Goal: Transaction & Acquisition: Purchase product/service

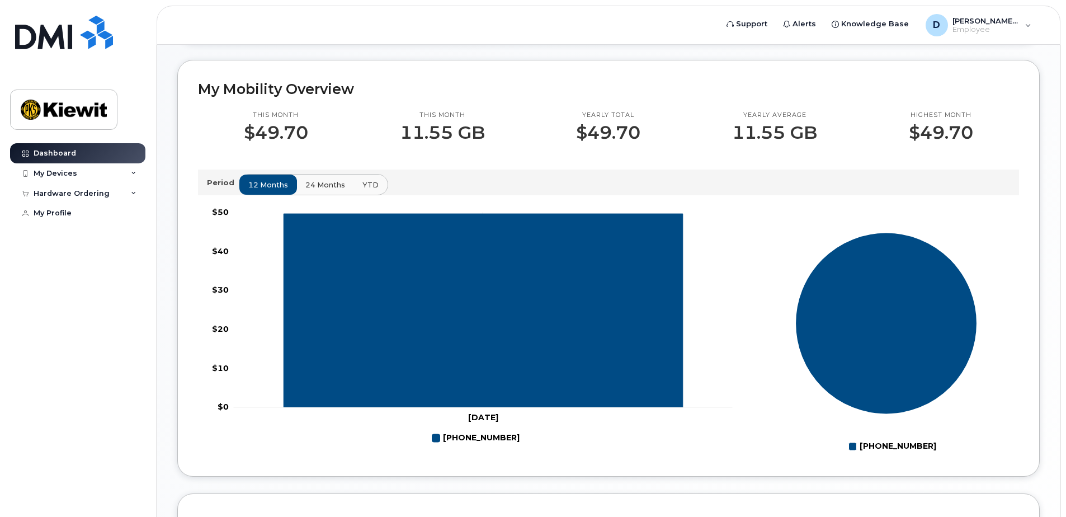
scroll to position [280, 0]
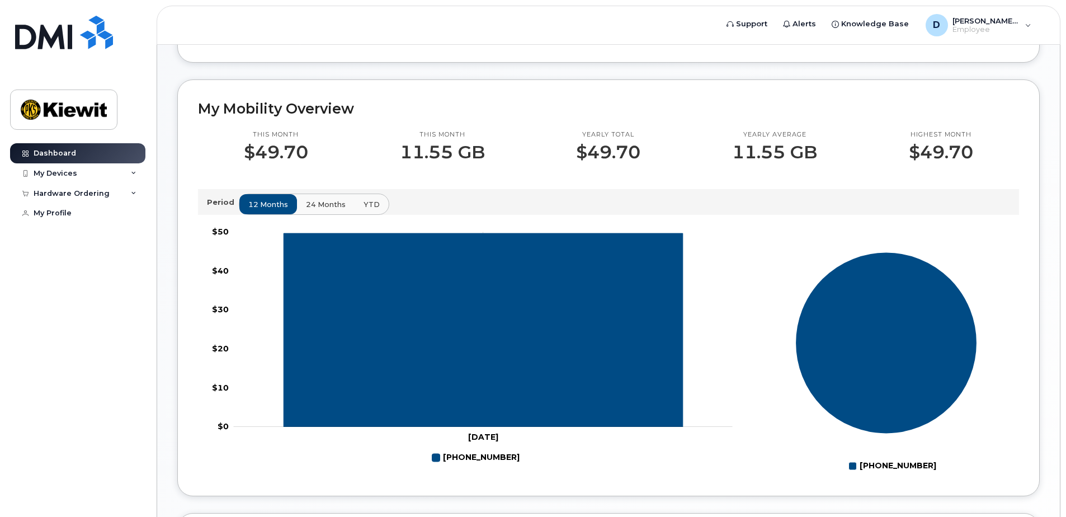
click at [328, 206] on span "24 months" at bounding box center [326, 204] width 40 height 11
click at [363, 200] on span "YTD" at bounding box center [371, 204] width 16 height 11
click at [315, 205] on span "24 months" at bounding box center [326, 204] width 40 height 11
click at [282, 205] on span "12 months" at bounding box center [269, 204] width 40 height 11
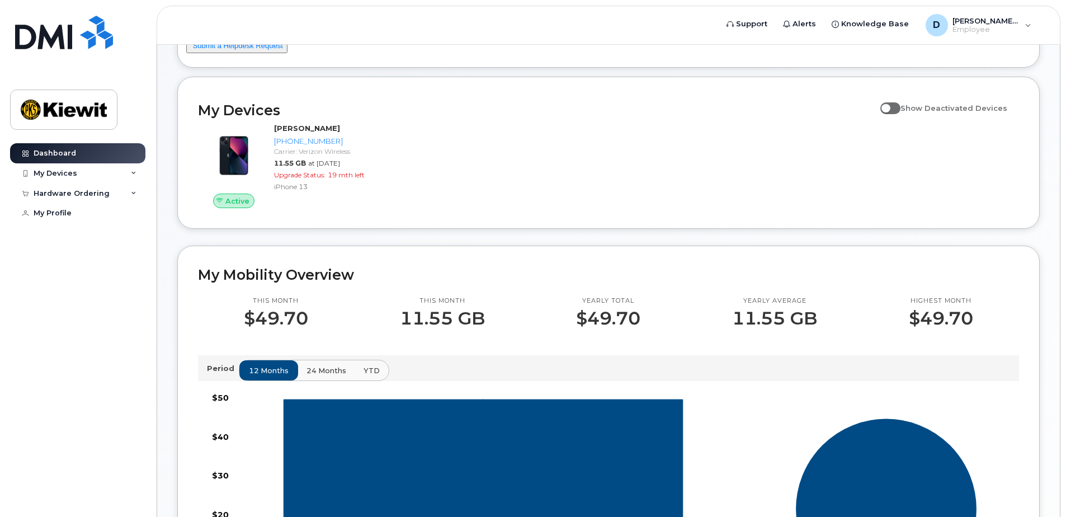
scroll to position [0, 0]
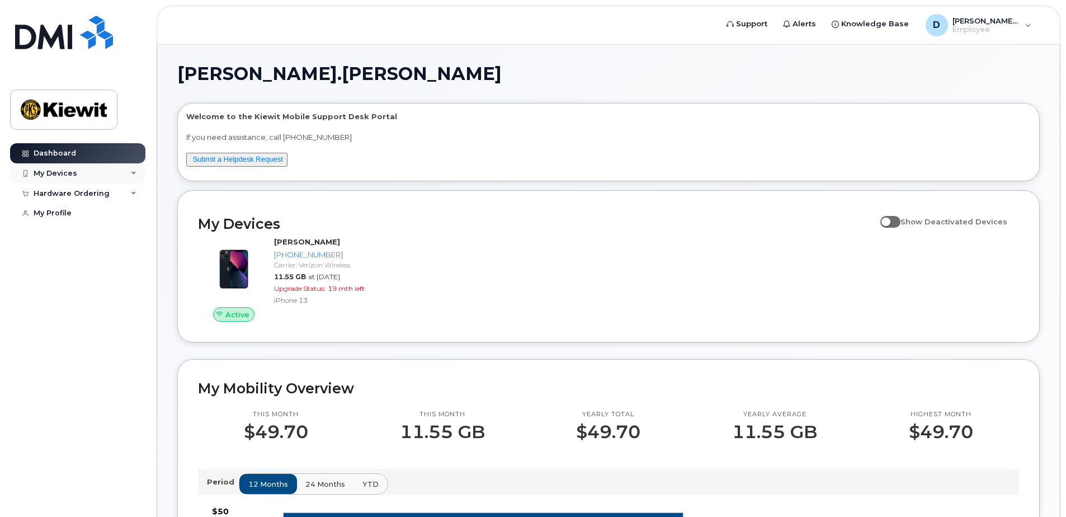
click at [70, 165] on div "My Devices" at bounding box center [77, 173] width 135 height 20
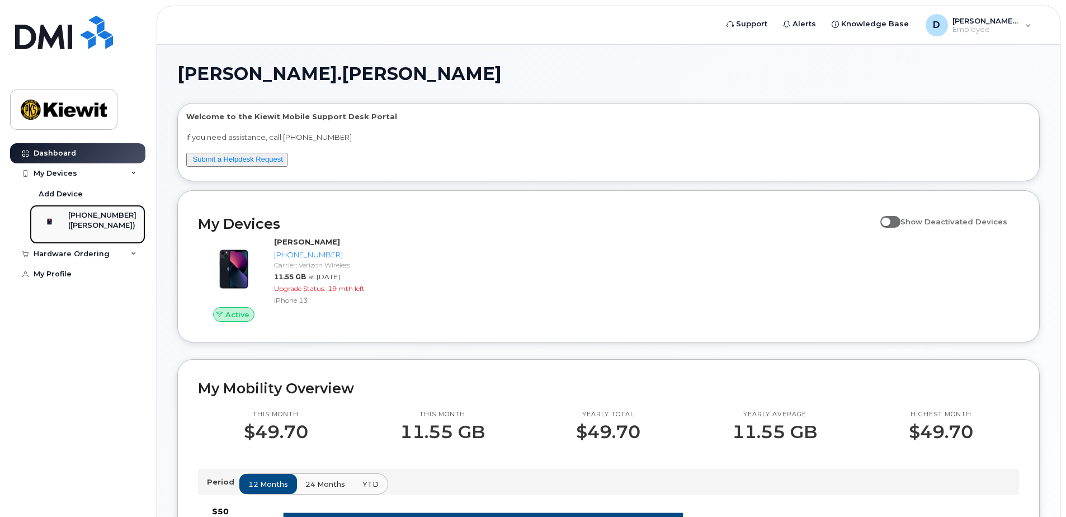
click at [92, 219] on div "[PHONE_NUMBER]" at bounding box center [102, 215] width 68 height 10
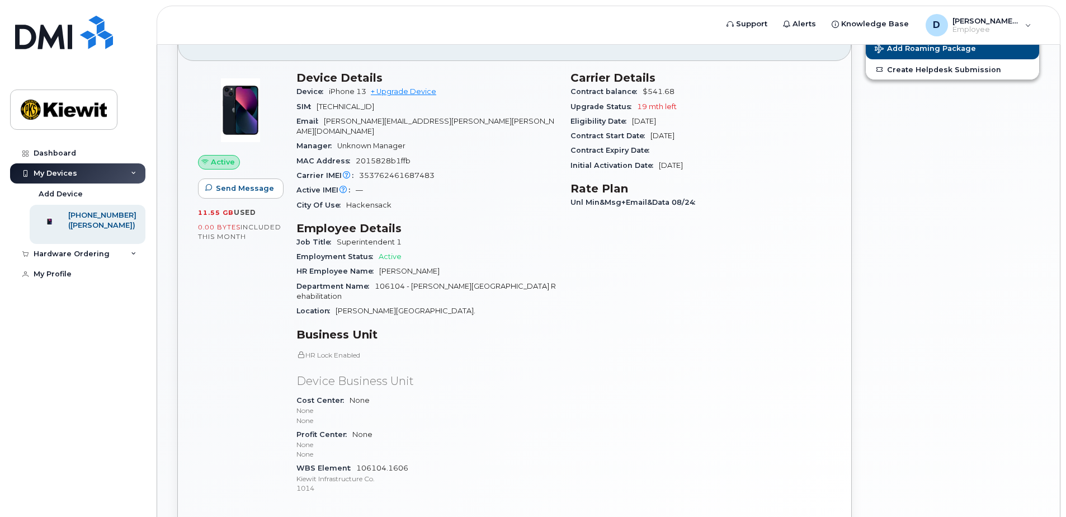
scroll to position [65, 0]
click at [415, 94] on link "+ Upgrade Device" at bounding box center [403, 92] width 65 height 8
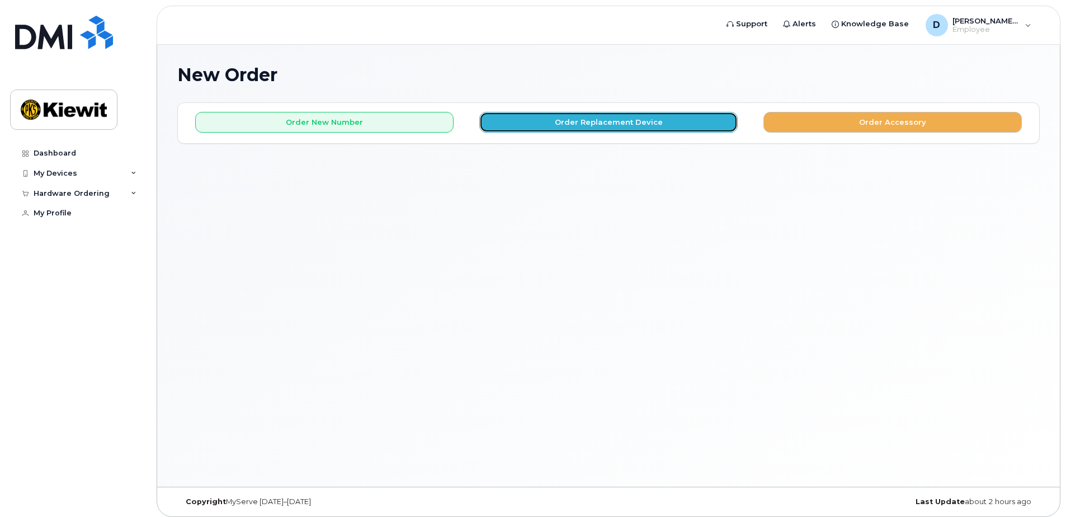
click at [674, 127] on button "Order Replacement Device" at bounding box center [608, 122] width 258 height 21
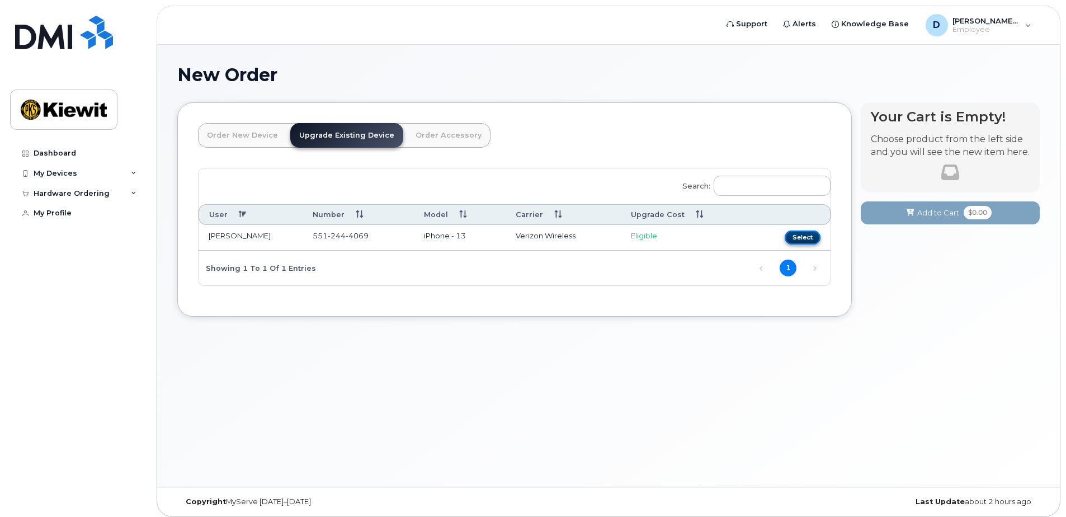
click at [806, 239] on button "Select" at bounding box center [802, 237] width 36 height 14
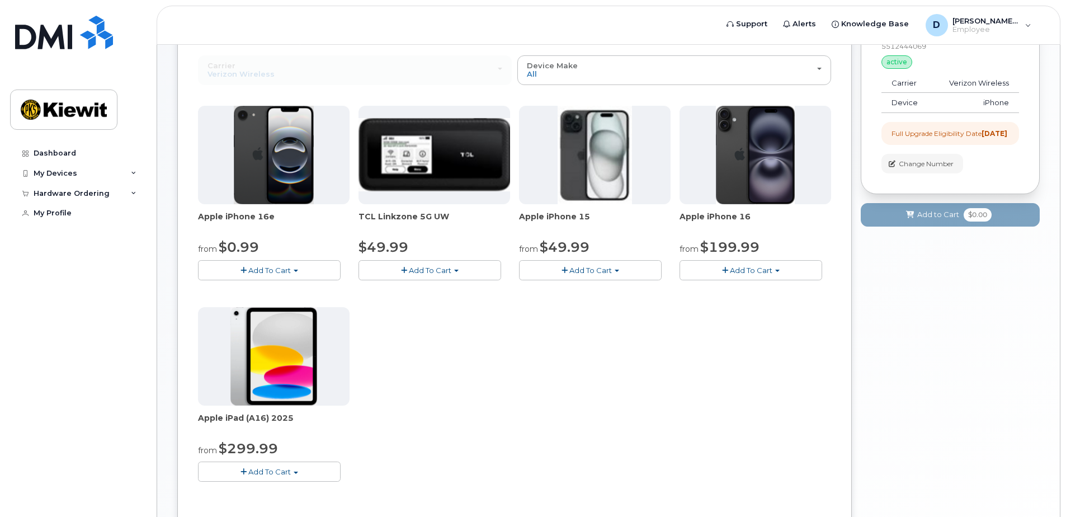
scroll to position [56, 0]
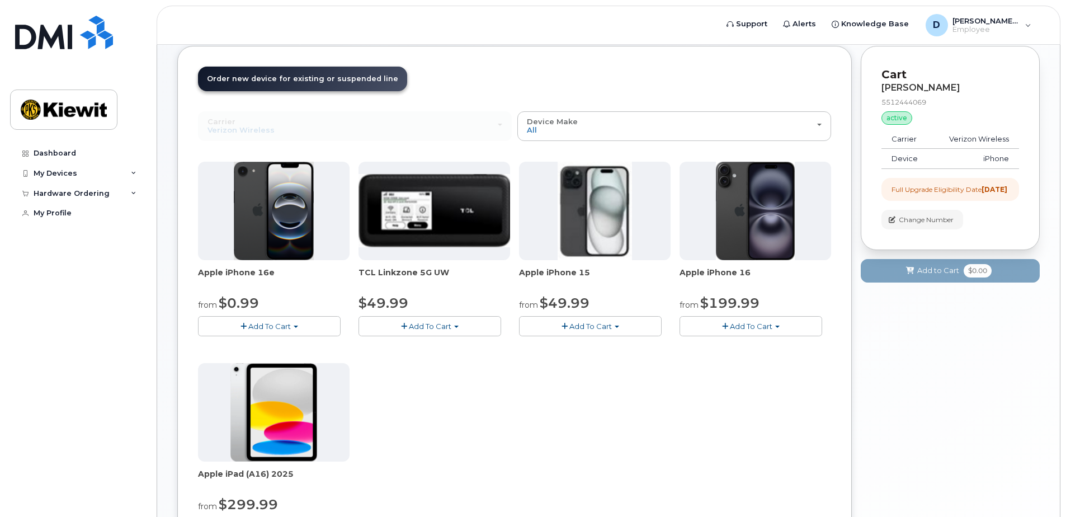
drag, startPoint x: 446, startPoint y: 272, endPoint x: 357, endPoint y: 277, distance: 89.0
click at [357, 277] on div "Apple iPhone 16e from $0.99 Add To Cart $0.99 - 2 Year Upgrade (128GB) $599.99 …" at bounding box center [514, 359] width 633 height 394
copy span "TCL Linkzone 5G UW"
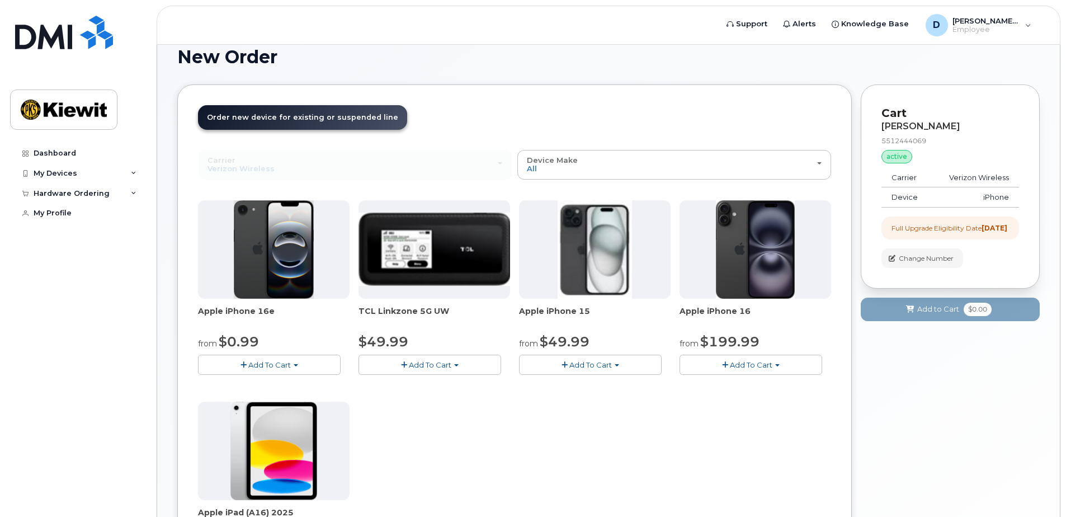
scroll to position [1, 0]
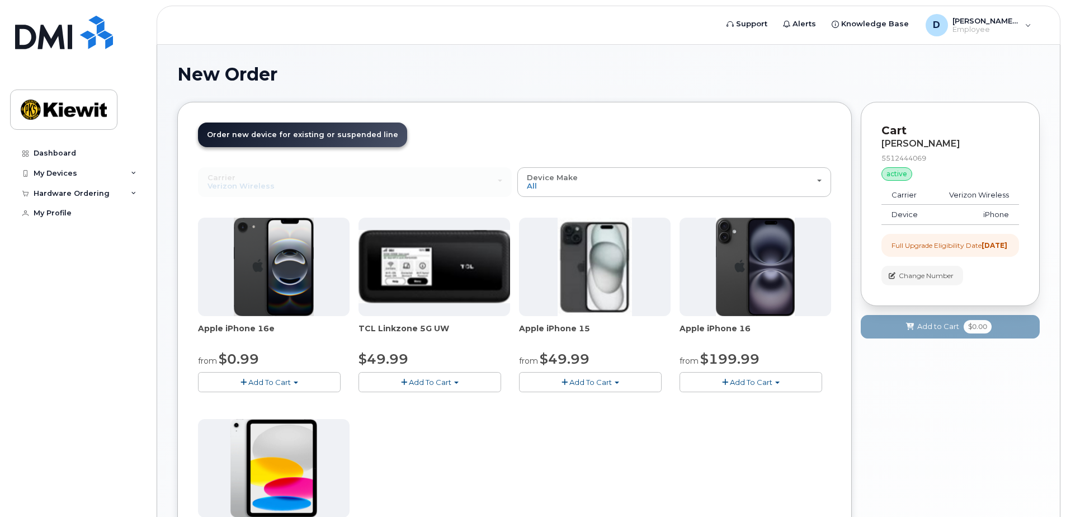
click at [724, 327] on span "Apple iPhone 16" at bounding box center [755, 334] width 152 height 22
click at [739, 294] on img at bounding box center [755, 266] width 79 height 98
click at [97, 189] on div "Hardware Ordering" at bounding box center [72, 193] width 76 height 9
click at [73, 207] on link "New Order" at bounding box center [88, 213] width 116 height 21
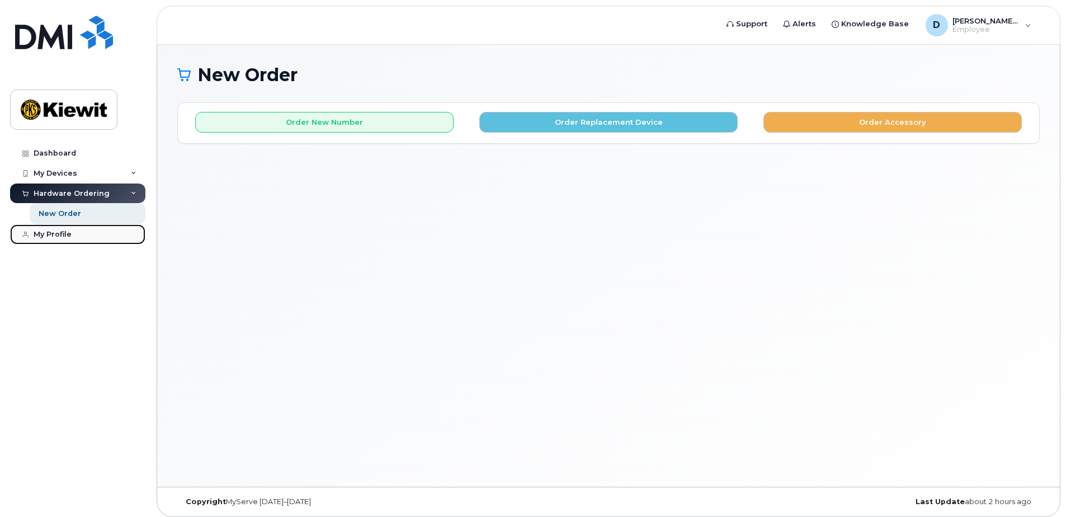
click at [54, 229] on link "My Profile" at bounding box center [77, 234] width 135 height 20
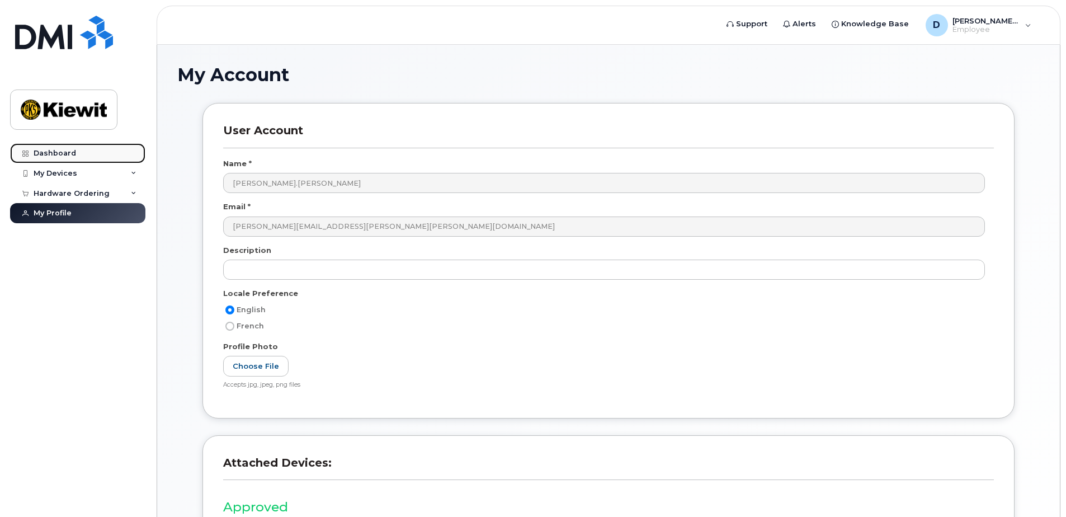
click at [59, 149] on div "Dashboard" at bounding box center [55, 153] width 42 height 9
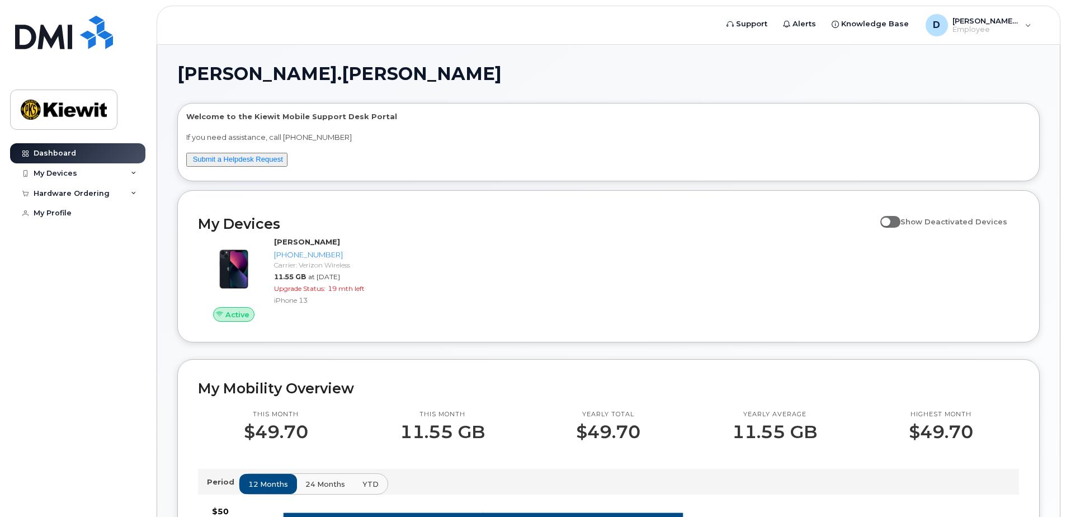
click at [889, 219] on input "Show Deactivated Devices" at bounding box center [884, 215] width 9 height 9
click at [901, 264] on div "Active DANIEL ROTH 551-244-4069 Carrier: Verizon Wireless 11.55 GB at Aug 01, 2…" at bounding box center [608, 279] width 834 height 98
click at [898, 222] on span at bounding box center [890, 221] width 20 height 11
click at [889, 220] on input "Show Deactivated Devices" at bounding box center [884, 215] width 9 height 9
checkbox input "false"
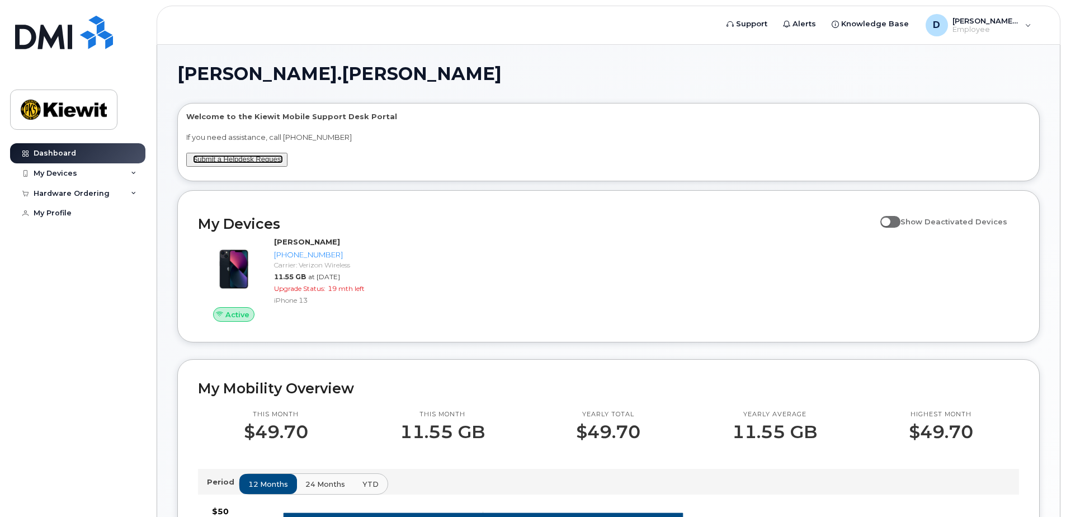
click at [251, 161] on link "Submit a Helpdesk Request" at bounding box center [238, 159] width 90 height 8
click at [982, 23] on span "[PERSON_NAME].[PERSON_NAME]" at bounding box center [985, 20] width 67 height 9
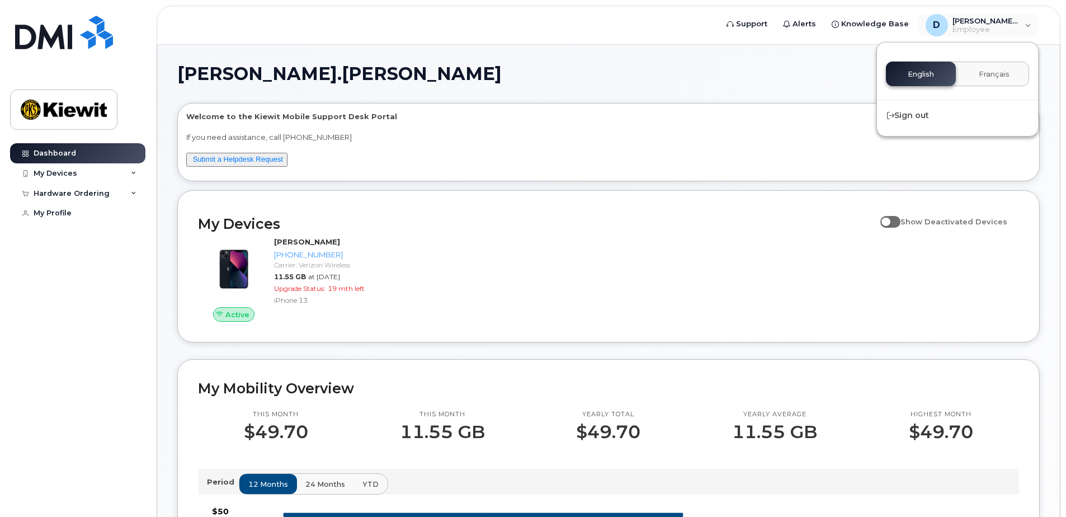
click at [832, 69] on h1 "[PERSON_NAME].[PERSON_NAME]" at bounding box center [605, 74] width 857 height 18
click at [63, 169] on div "My Devices" at bounding box center [56, 173] width 44 height 9
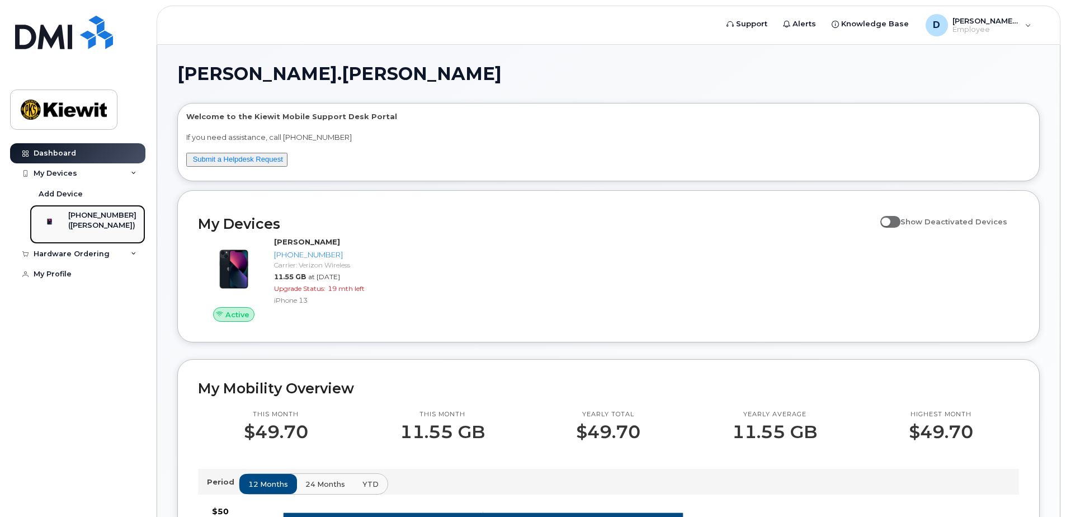
click at [93, 211] on link "551-244-4069 (DANIEL ROTH)" at bounding box center [88, 224] width 116 height 39
click at [77, 233] on div "551-244-4069 (DANIEL ROTH)" at bounding box center [85, 224] width 101 height 28
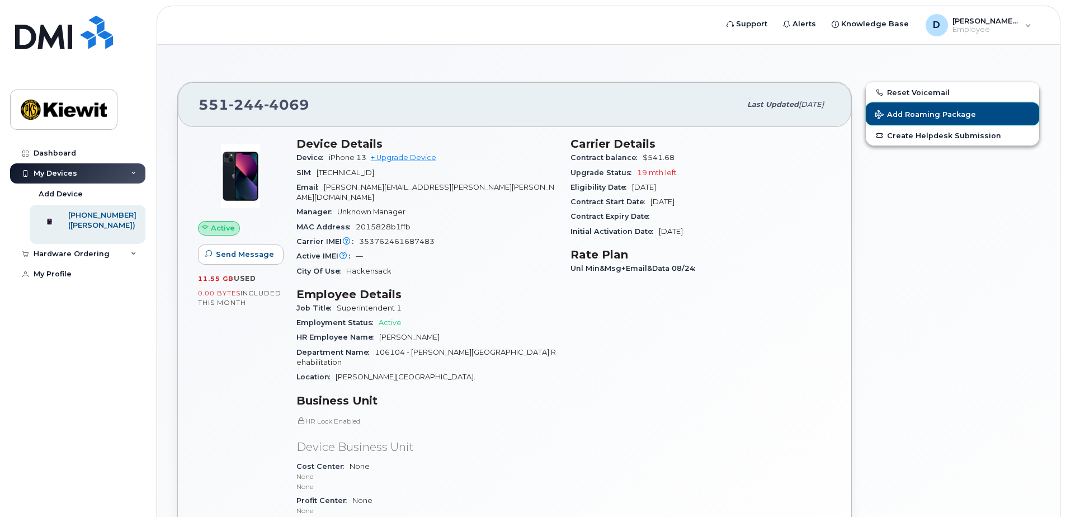
click at [926, 114] on span "Add Roaming Package" at bounding box center [924, 115] width 101 height 11
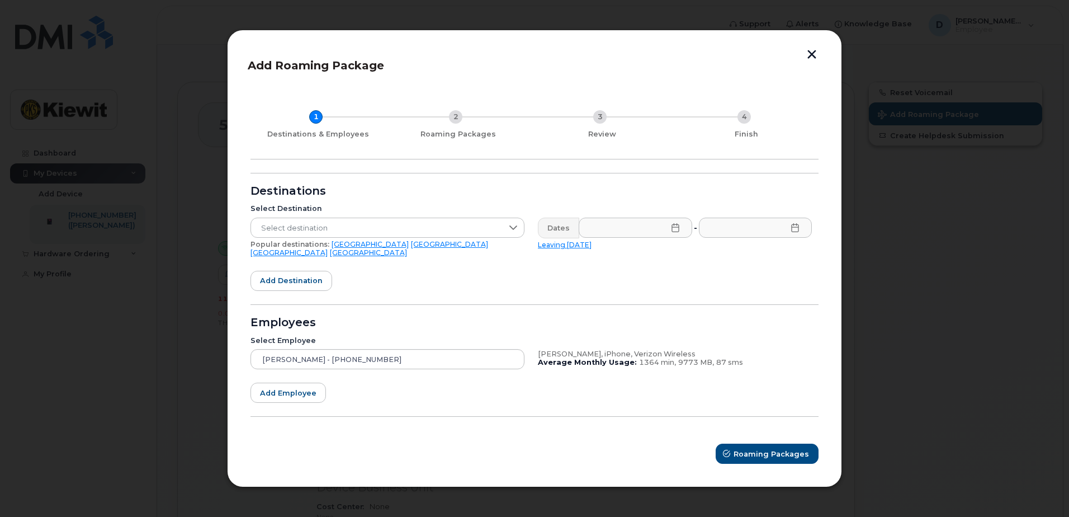
click at [811, 61] on button "button" at bounding box center [811, 56] width 17 height 12
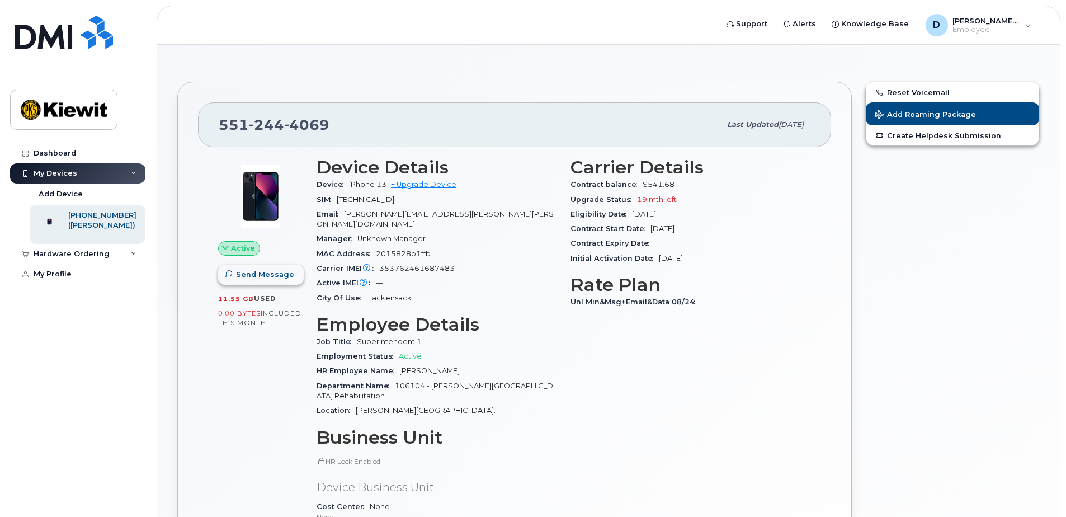
click at [276, 275] on span "Send Message" at bounding box center [265, 274] width 58 height 11
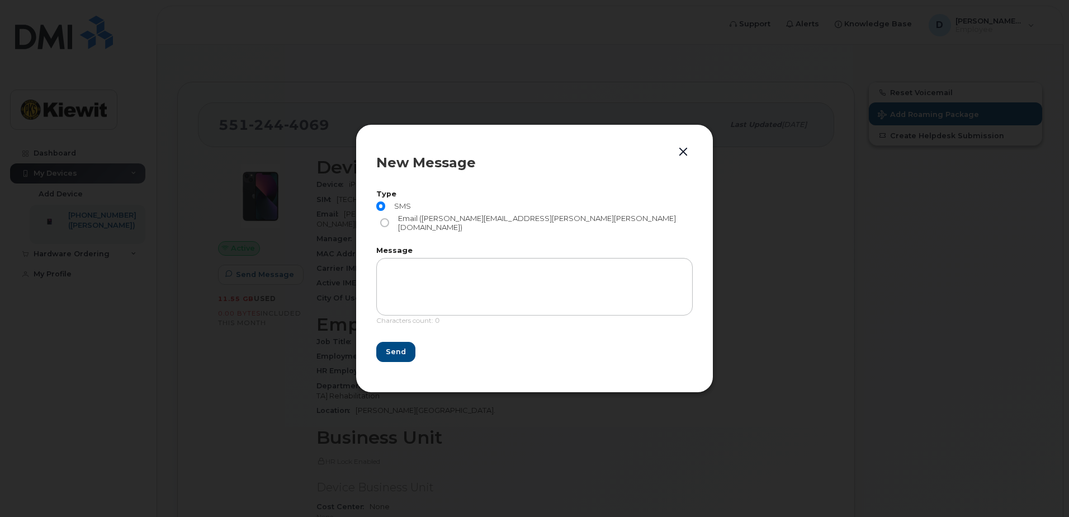
click at [685, 158] on button "button" at bounding box center [683, 152] width 17 height 16
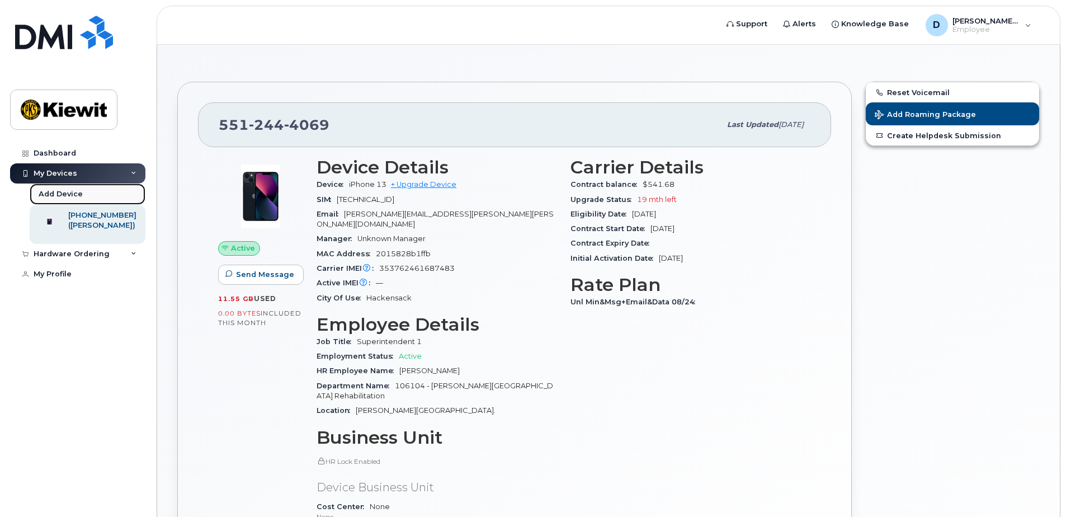
click at [60, 192] on div "Add Device" at bounding box center [61, 194] width 44 height 10
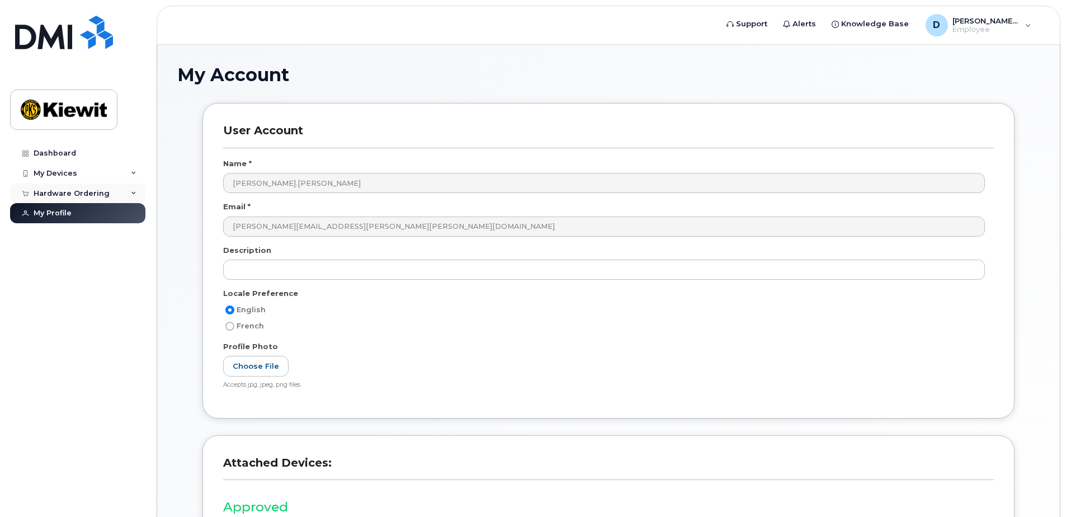
click at [74, 192] on div "Hardware Ordering" at bounding box center [72, 193] width 76 height 9
click at [67, 214] on div "New Order" at bounding box center [60, 214] width 42 height 10
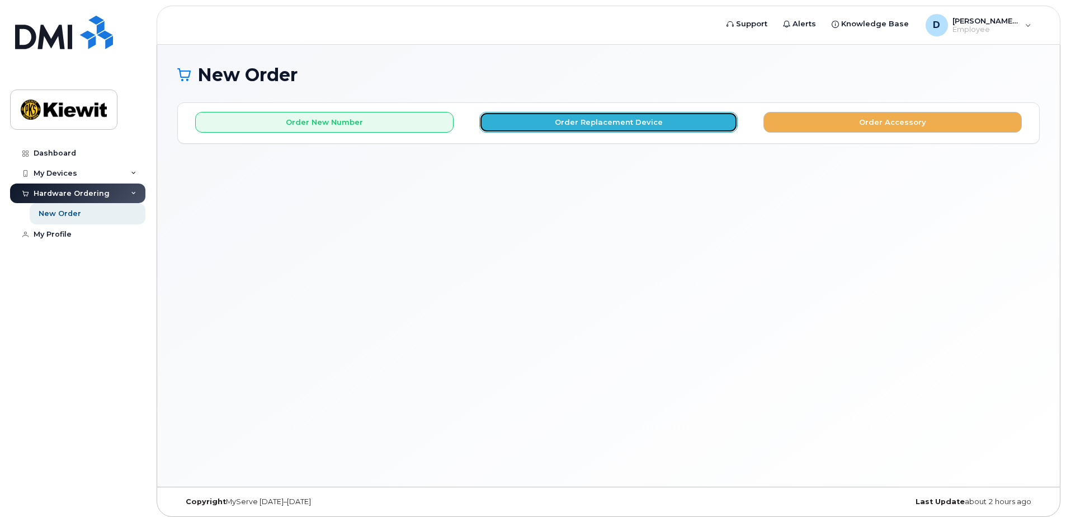
click at [615, 129] on button "Order Replacement Device" at bounding box center [608, 122] width 258 height 21
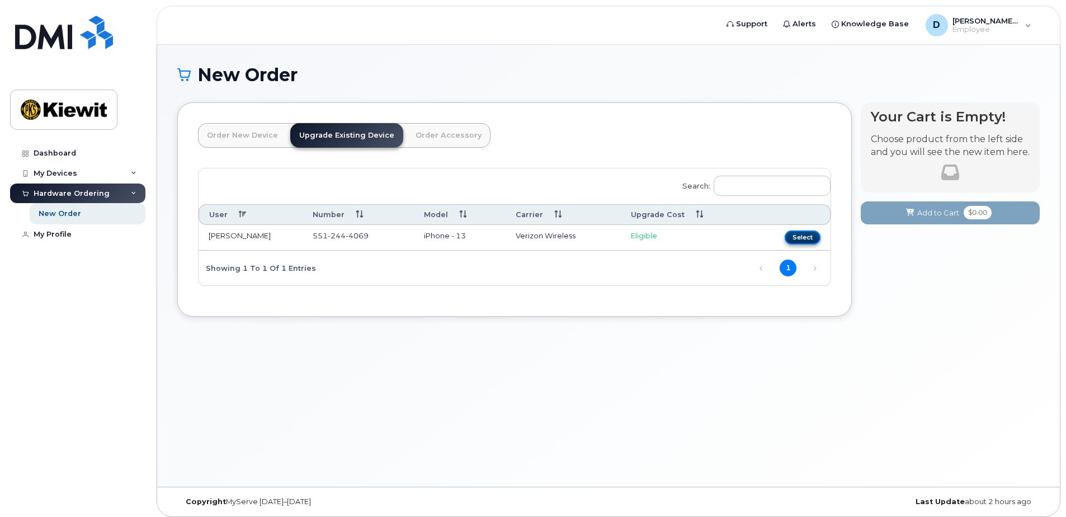
click at [798, 236] on button "Select" at bounding box center [802, 237] width 36 height 14
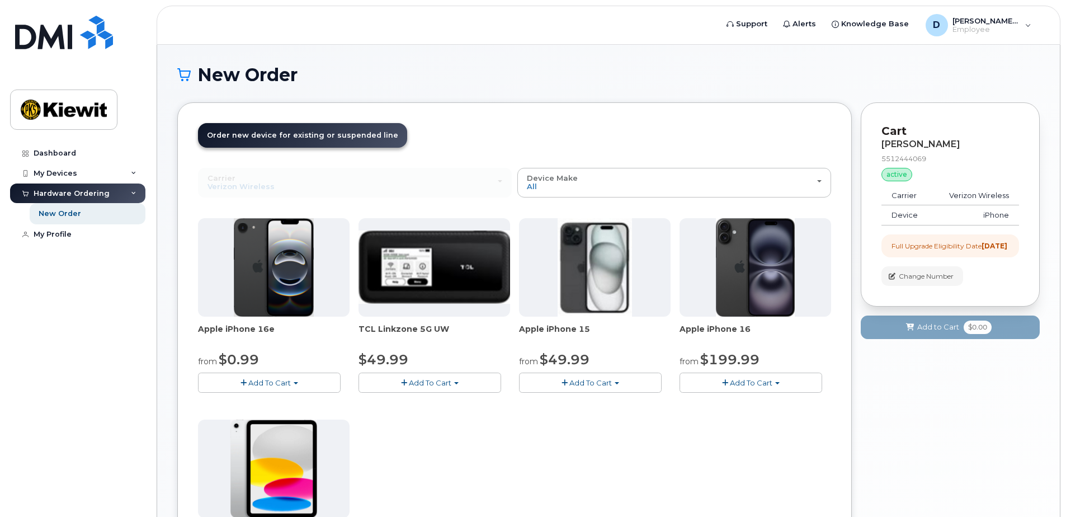
click at [734, 384] on span "Add To Cart" at bounding box center [751, 382] width 42 height 9
click at [744, 382] on span "Add To Cart" at bounding box center [751, 382] width 42 height 9
click at [245, 385] on span "button" at bounding box center [243, 382] width 6 height 7
click at [456, 410] on div "Apple iPhone 16e from $0.99 Add To Cart $0.99 - 2 Year Upgrade (128GB) $599.99 …" at bounding box center [514, 415] width 633 height 394
click at [542, 381] on button "Add To Cart" at bounding box center [590, 382] width 143 height 20
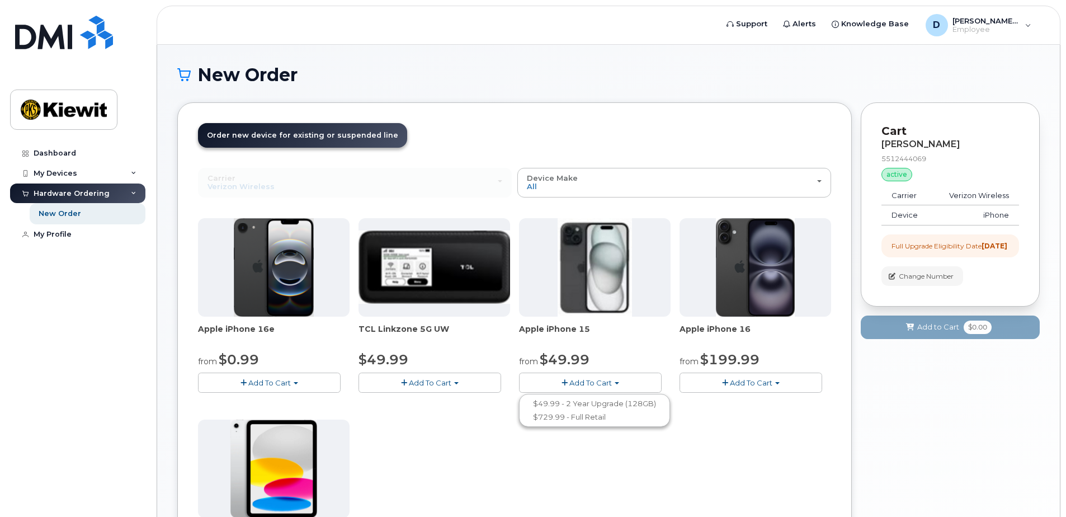
click at [728, 447] on div "Apple iPhone 16e from $0.99 Add To Cart $0.99 - 2 Year Upgrade (128GB) $599.99 …" at bounding box center [514, 415] width 633 height 394
click at [758, 378] on span "Add To Cart" at bounding box center [751, 382] width 42 height 9
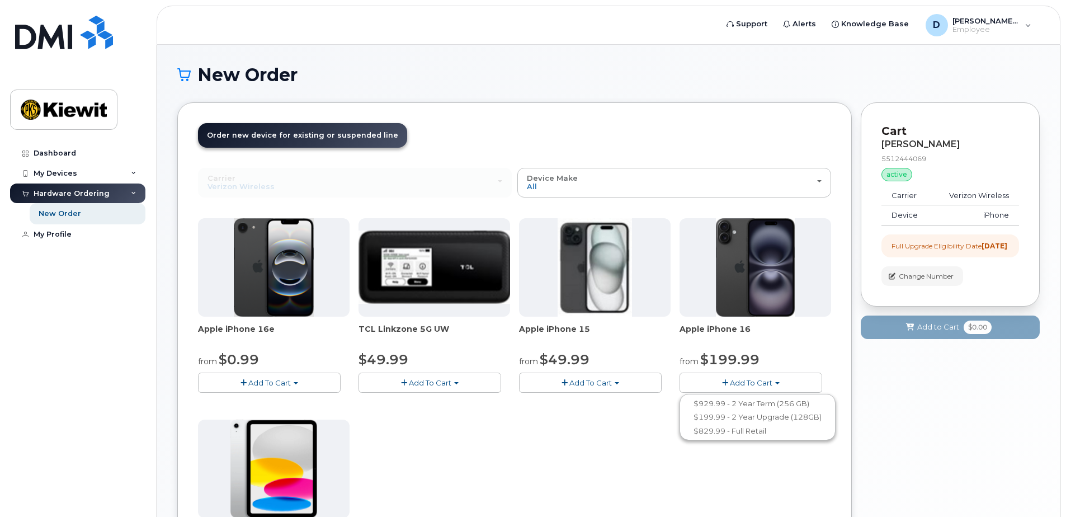
click at [640, 424] on div "Apple iPhone 16e from $0.99 Add To Cart $0.99 - 2 Year Upgrade (128GB) $599.99 …" at bounding box center [514, 415] width 633 height 394
